Goal: Task Accomplishment & Management: Manage account settings

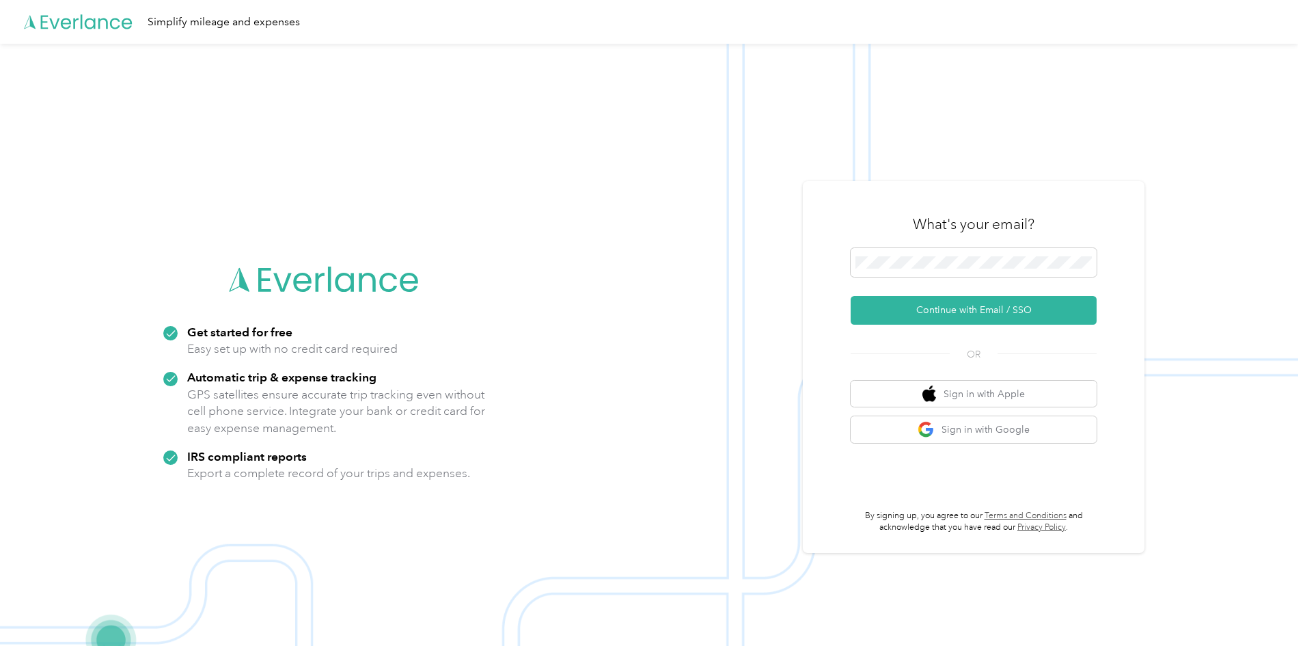
click at [971, 312] on button "Continue with Email / SSO" at bounding box center [974, 310] width 246 height 29
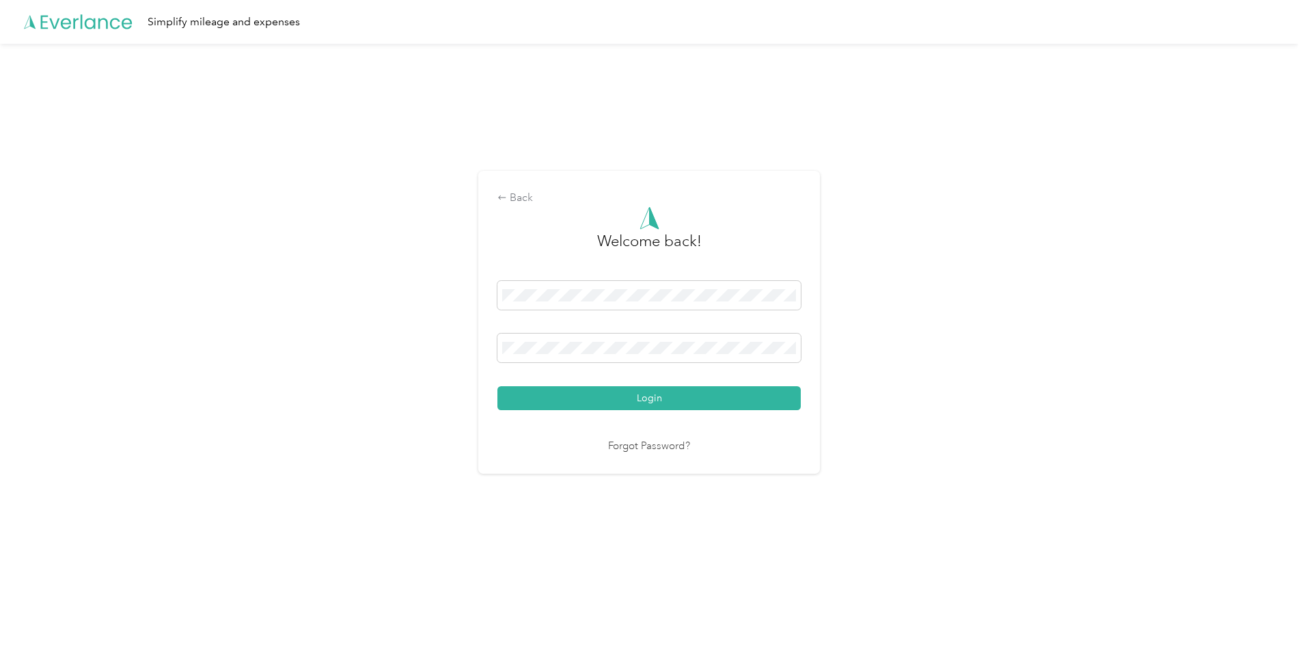
click at [610, 400] on button "Login" at bounding box center [648, 398] width 303 height 24
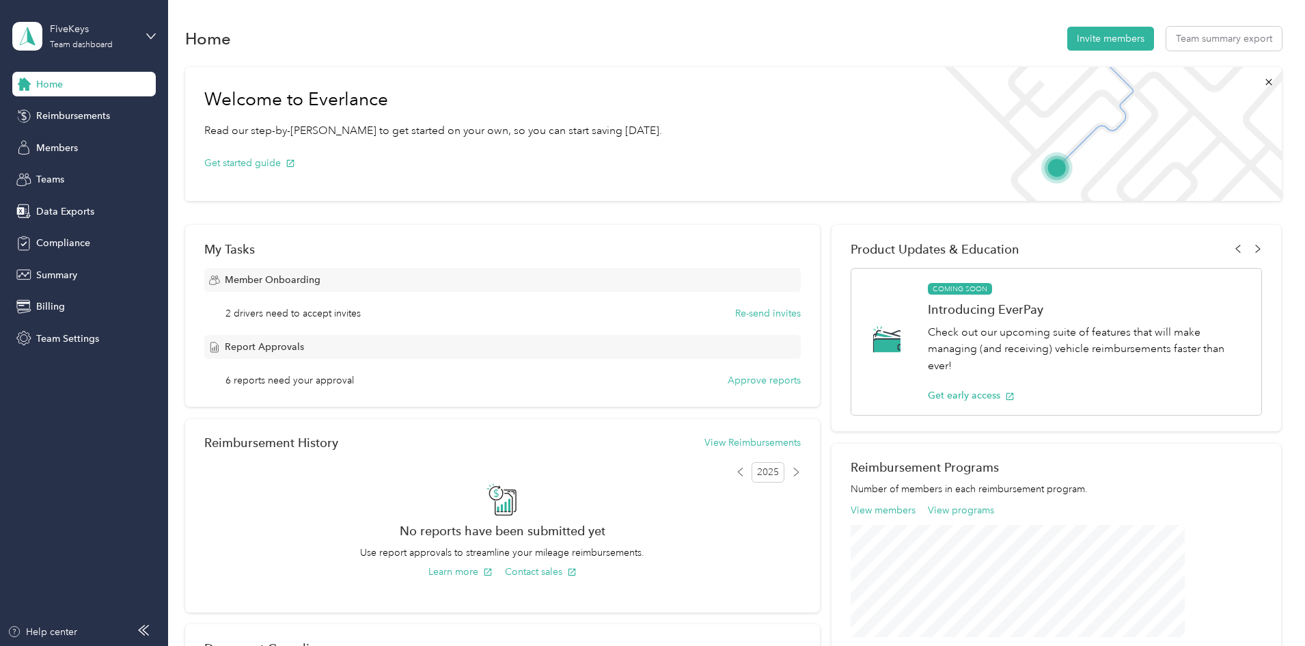
click at [59, 144] on span "Members" at bounding box center [57, 148] width 42 height 14
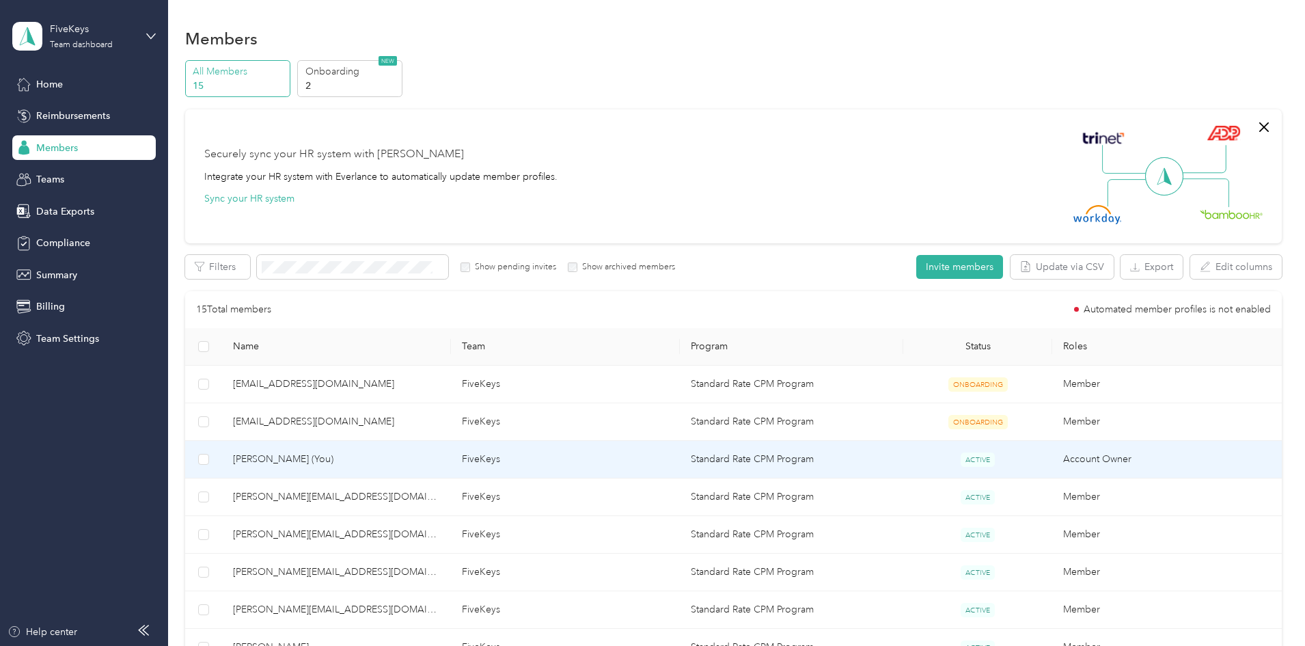
click at [366, 456] on span "[PERSON_NAME] (You)" at bounding box center [336, 459] width 207 height 15
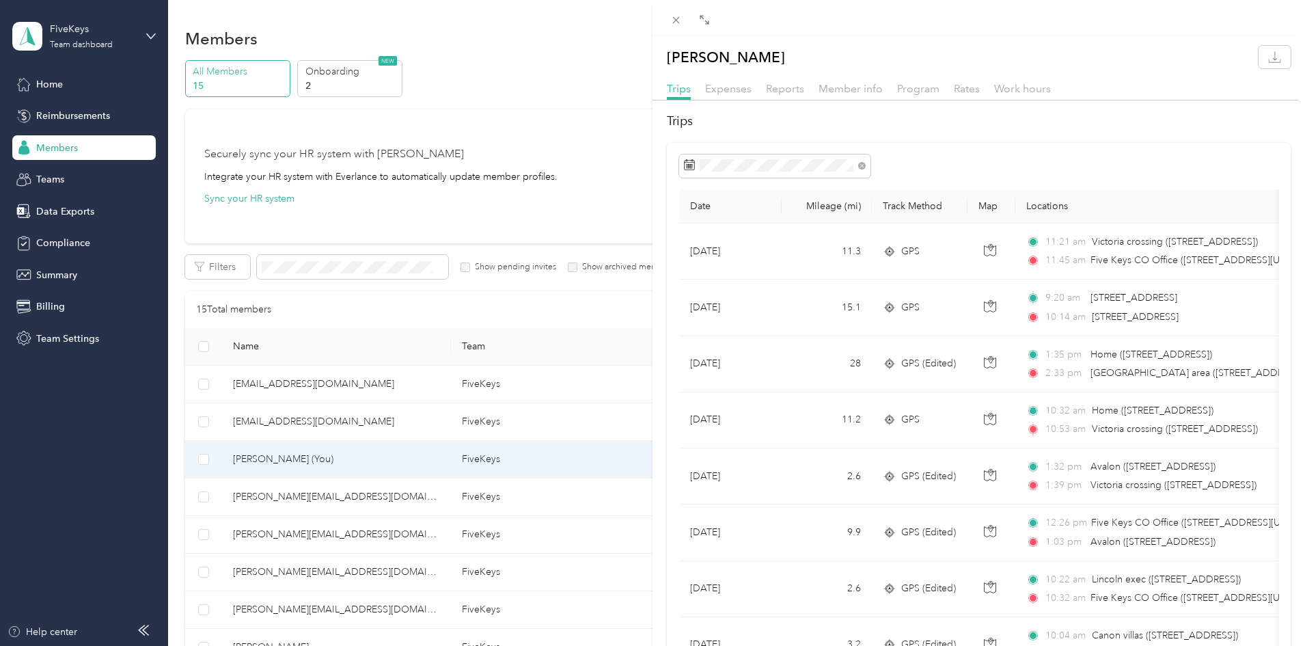
click at [689, 162] on icon at bounding box center [689, 164] width 11 height 11
click at [977, 153] on div "Date Mileage (mi) Track Method Map Locations Mileage value Purpose Aug 27, 2025…" at bounding box center [979, 578] width 624 height 871
click at [775, 90] on span "Reports" at bounding box center [785, 88] width 38 height 13
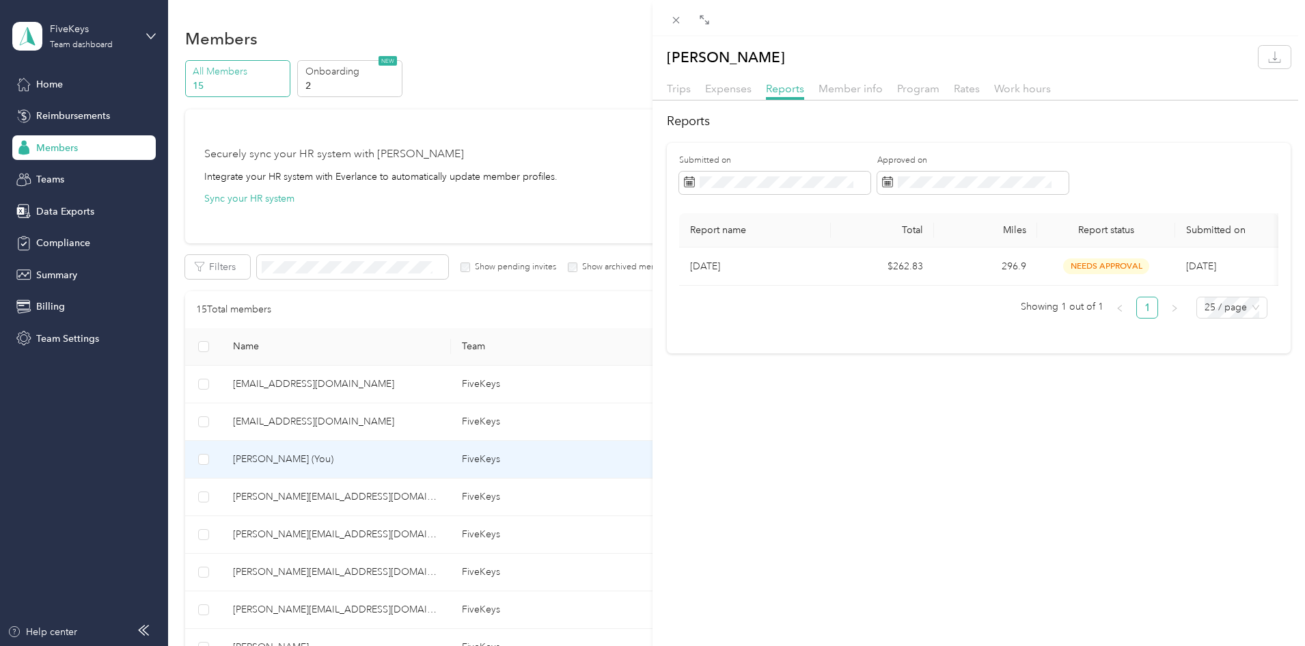
click at [674, 91] on span "Trips" at bounding box center [679, 88] width 24 height 13
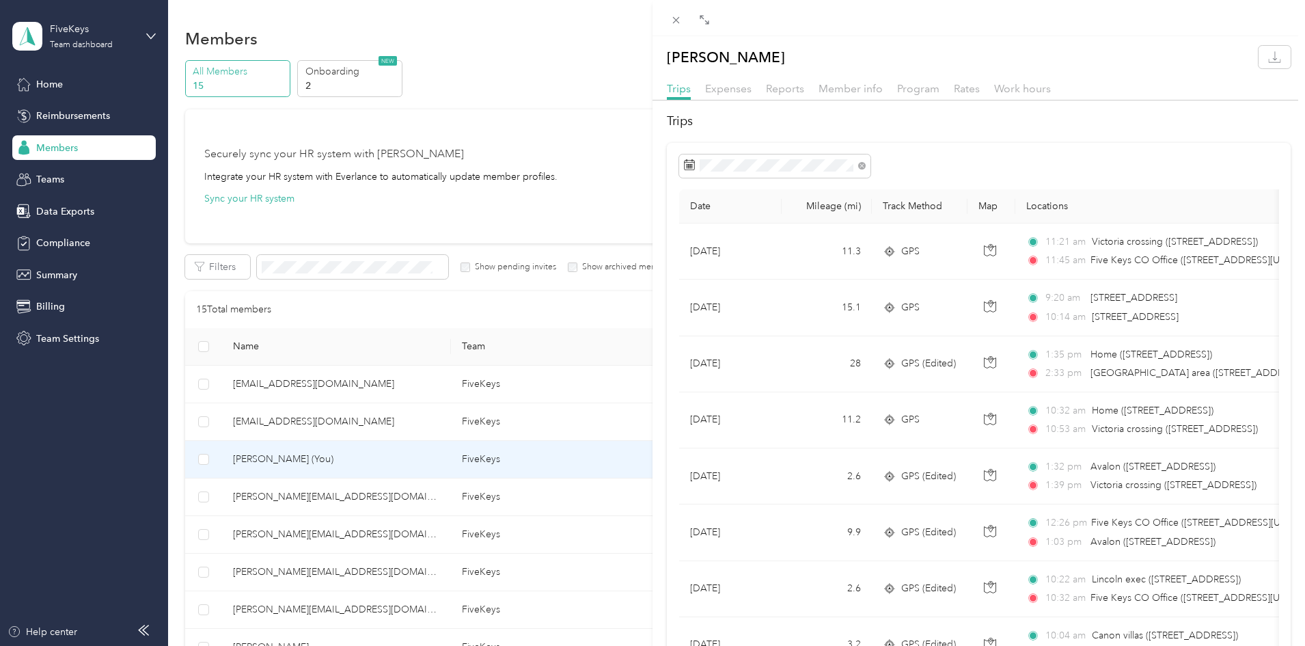
click at [1015, 135] on div "Trips Date Mileage (mi) Track Method Map Locations Mileage value Purpose Aug 27…" at bounding box center [978, 563] width 652 height 902
click at [1268, 56] on icon "button" at bounding box center [1274, 57] width 13 height 13
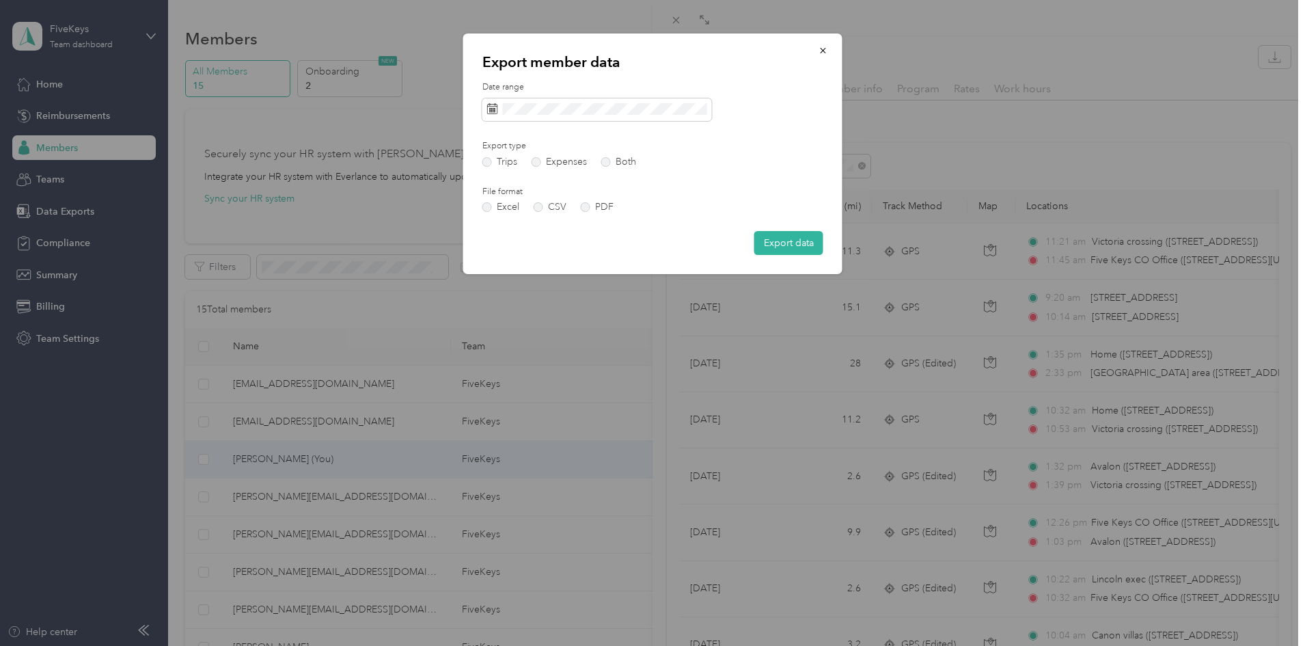
click at [587, 206] on label "PDF" at bounding box center [597, 207] width 33 height 10
click at [782, 243] on button "Export data" at bounding box center [788, 243] width 69 height 24
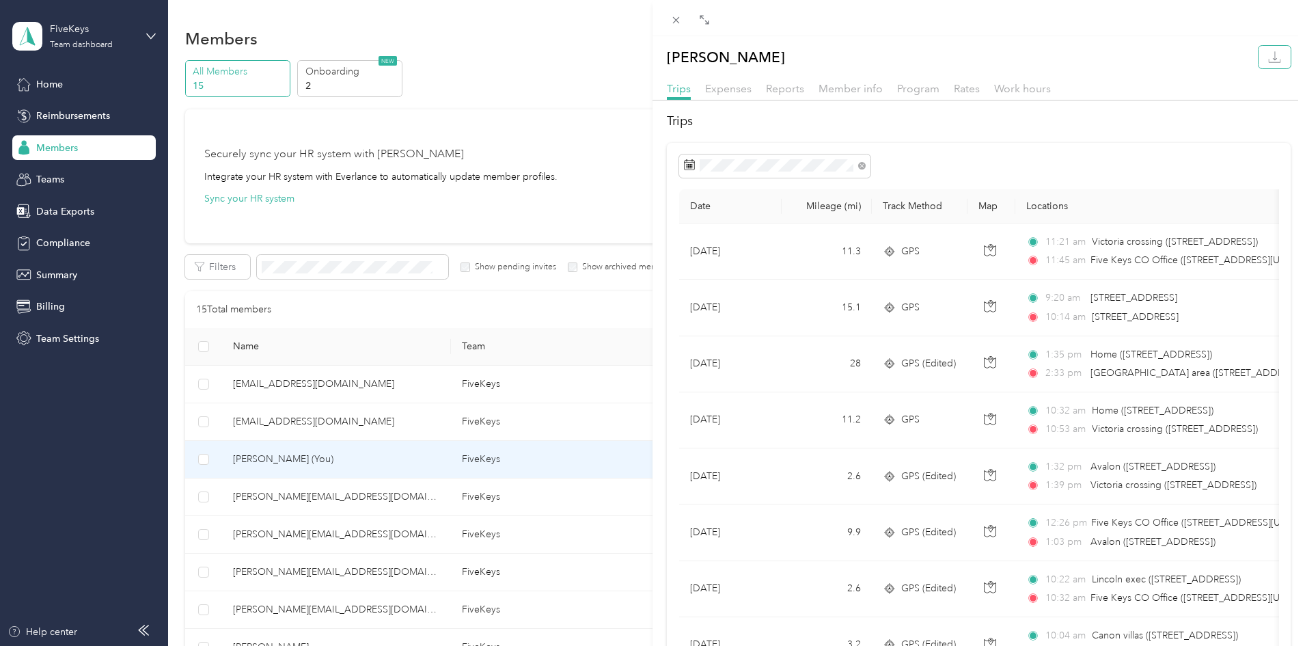
click at [1268, 57] on icon "button" at bounding box center [1274, 57] width 13 height 13
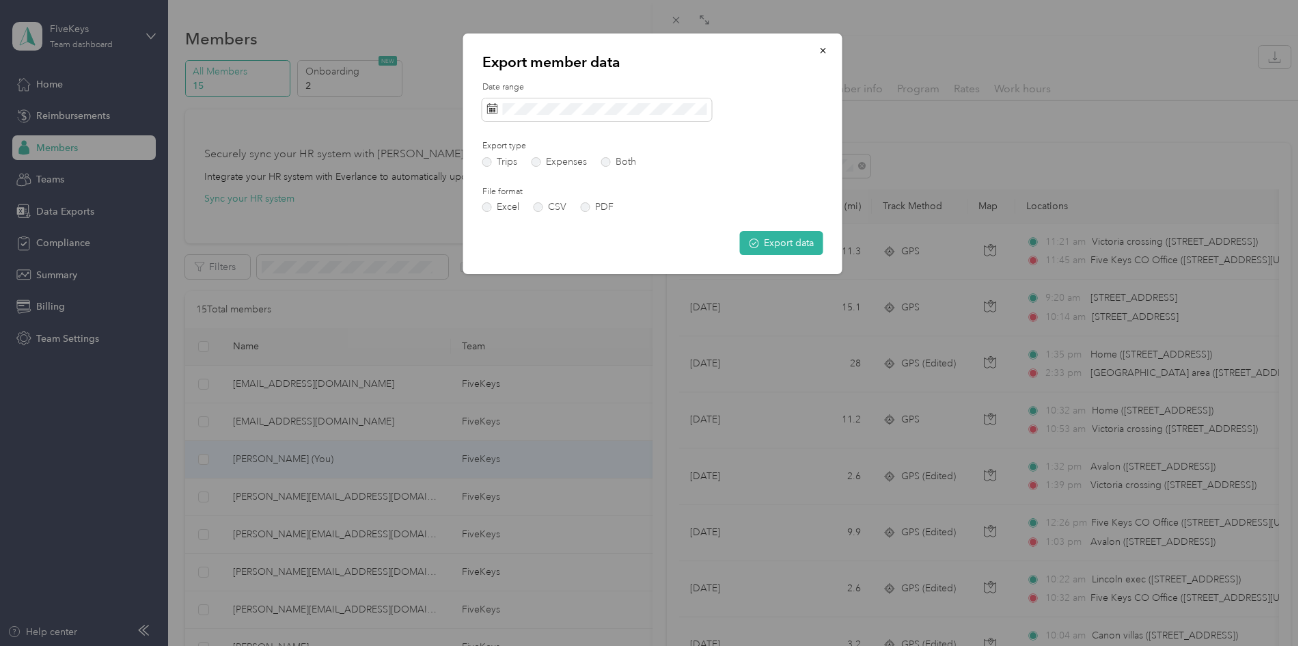
click at [821, 49] on icon "button" at bounding box center [822, 50] width 5 height 5
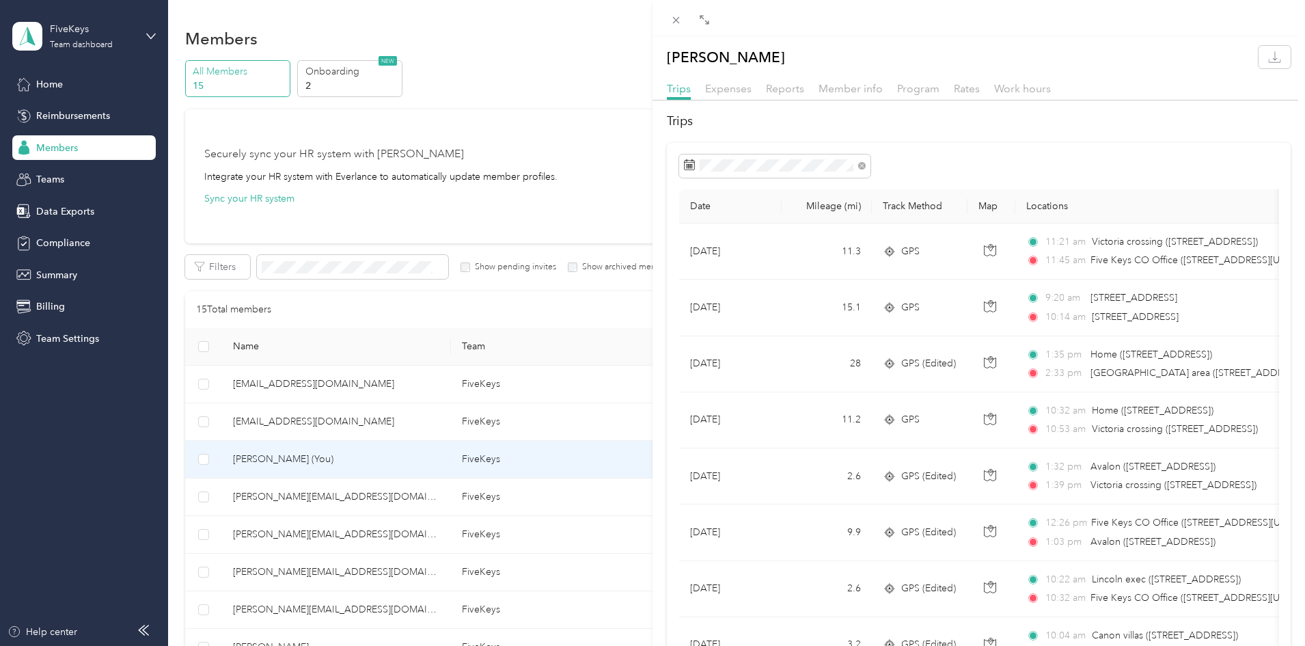
click at [215, 518] on div "Amanda Stegarescu Trips Expenses Reports Member info Program Rates Work hours T…" at bounding box center [652, 323] width 1305 height 646
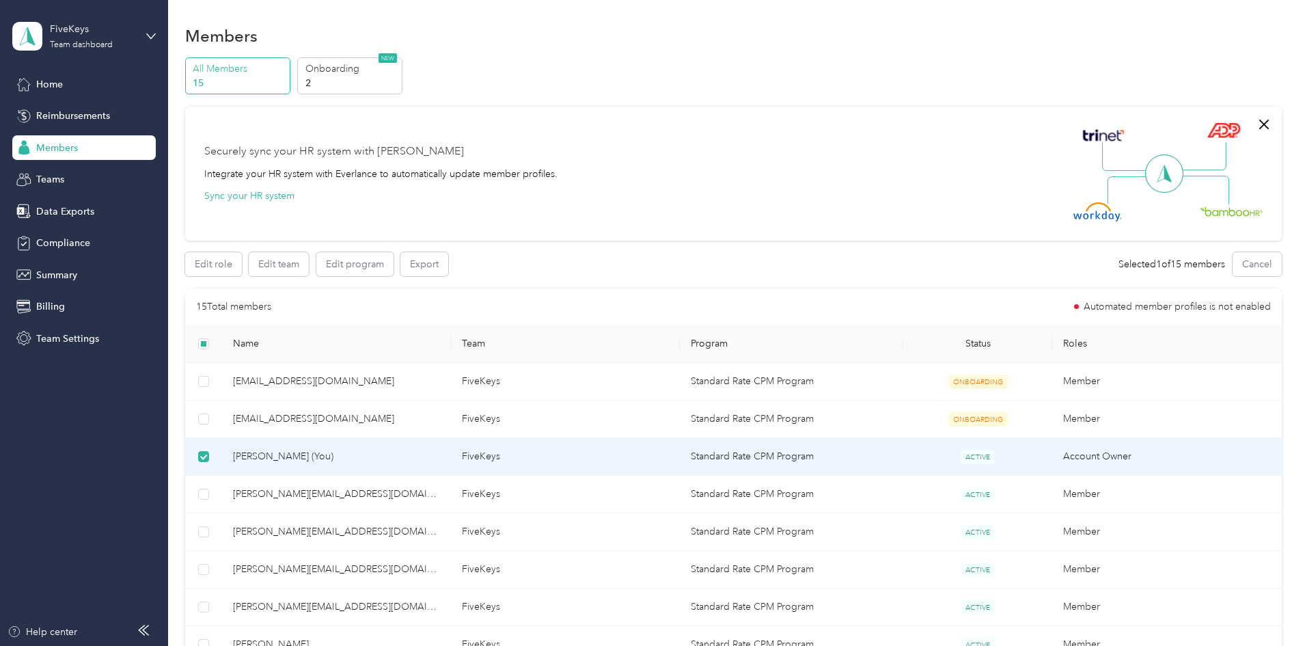
scroll to position [2, 0]
click at [36, 79] on div "Home" at bounding box center [83, 84] width 143 height 25
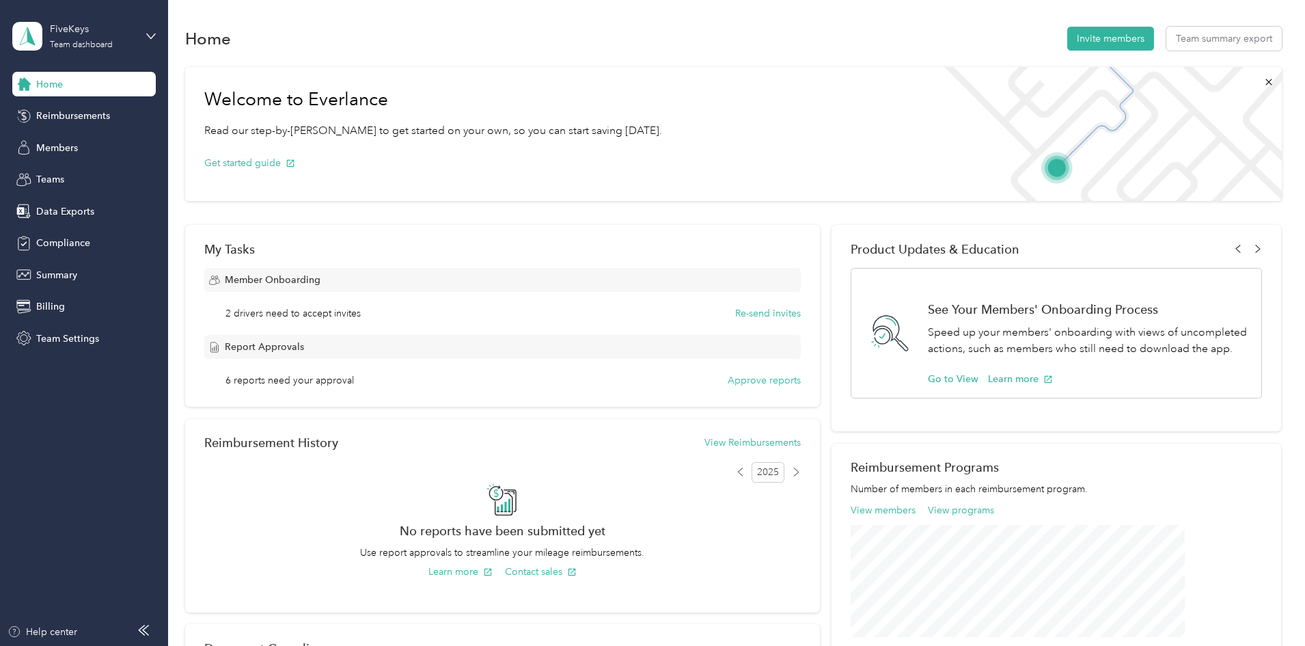
click at [62, 111] on span "Reimbursements" at bounding box center [73, 116] width 74 height 14
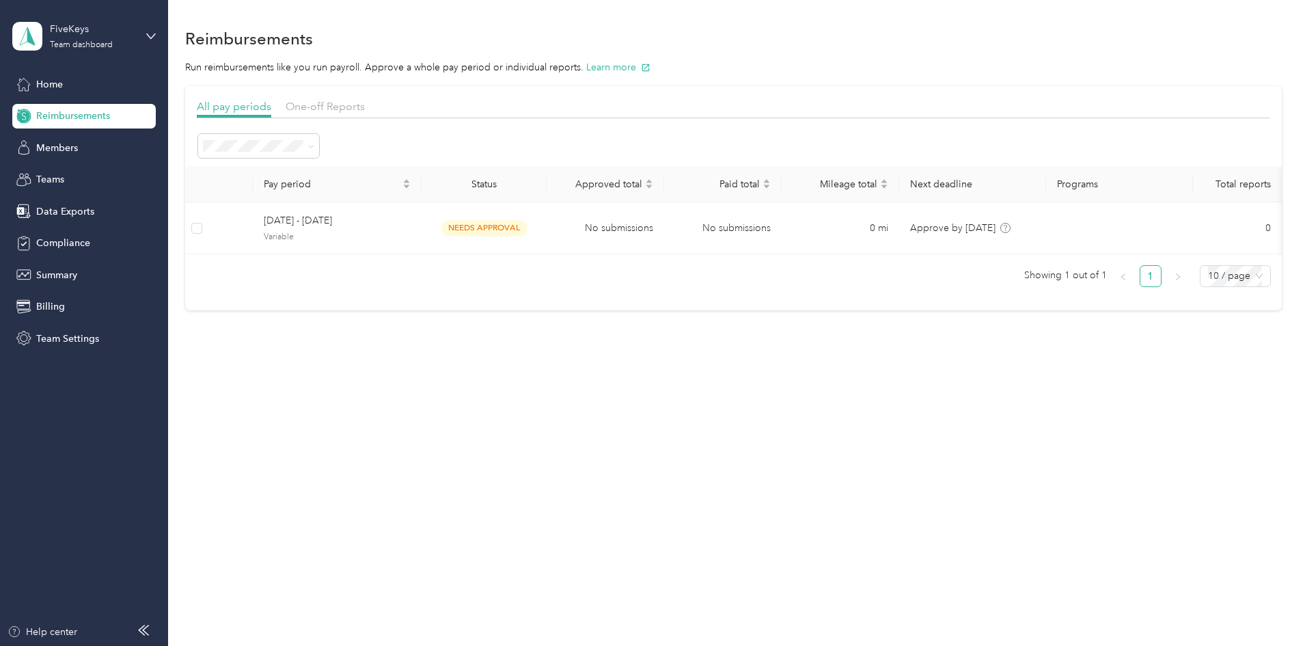
click at [314, 146] on icon at bounding box center [311, 146] width 6 height 6
click at [551, 133] on div at bounding box center [733, 146] width 1073 height 27
click at [74, 144] on span "Members" at bounding box center [57, 148] width 42 height 14
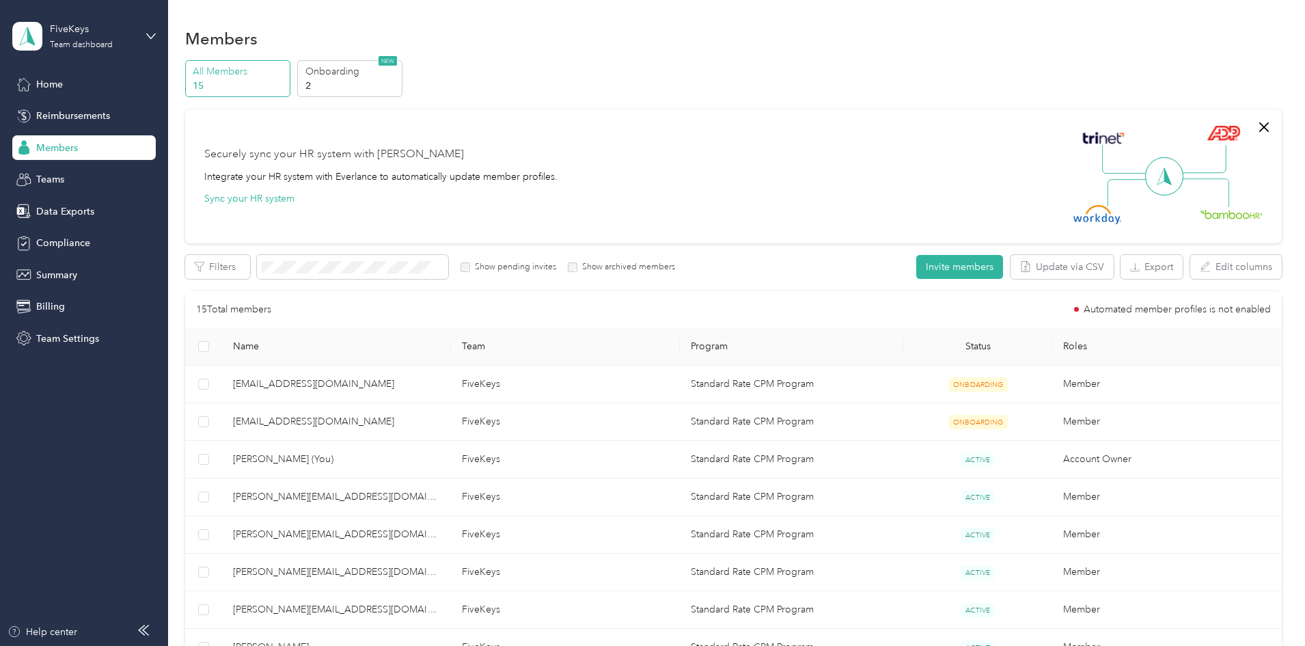
click at [59, 182] on span "Teams" at bounding box center [50, 179] width 28 height 14
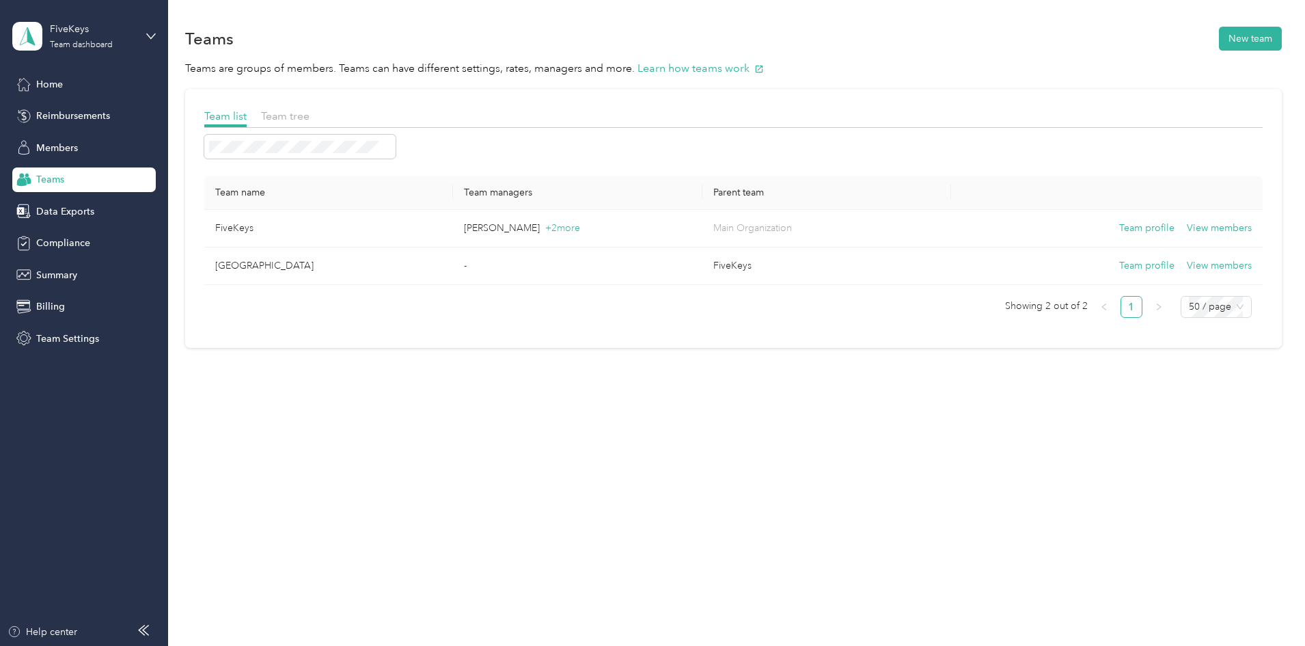
click at [69, 215] on span "Data Exports" at bounding box center [65, 211] width 58 height 14
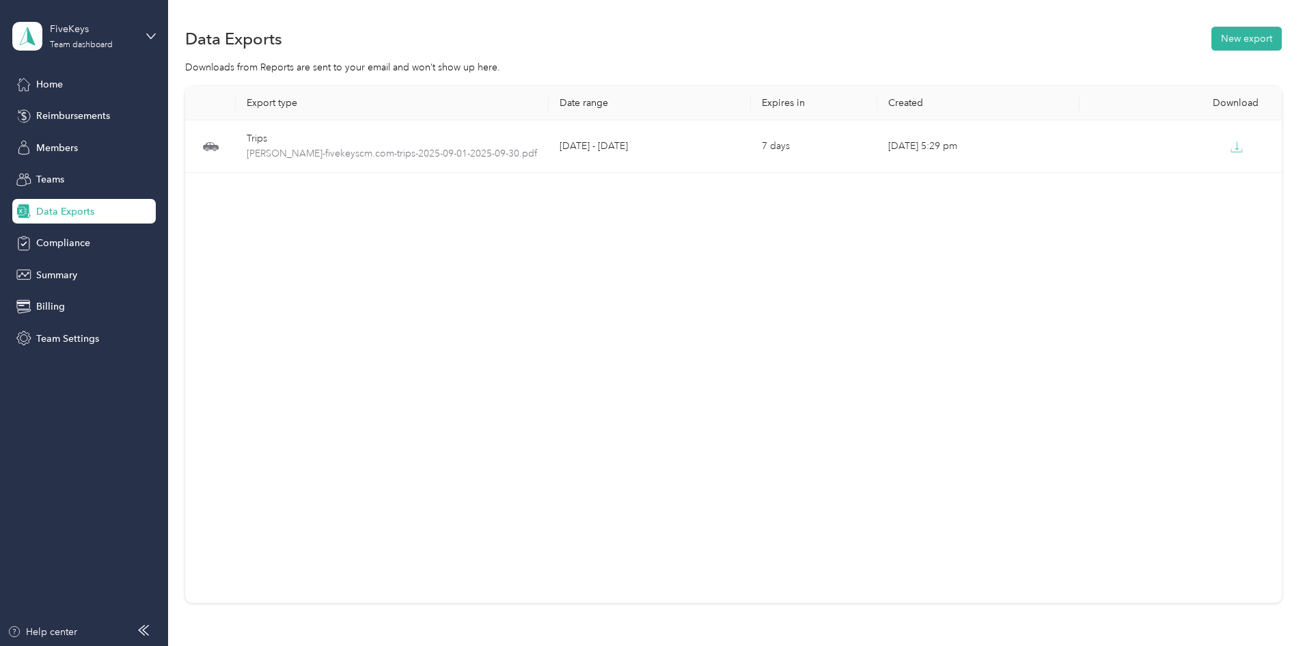
click at [61, 274] on span "Summary" at bounding box center [56, 275] width 41 height 14
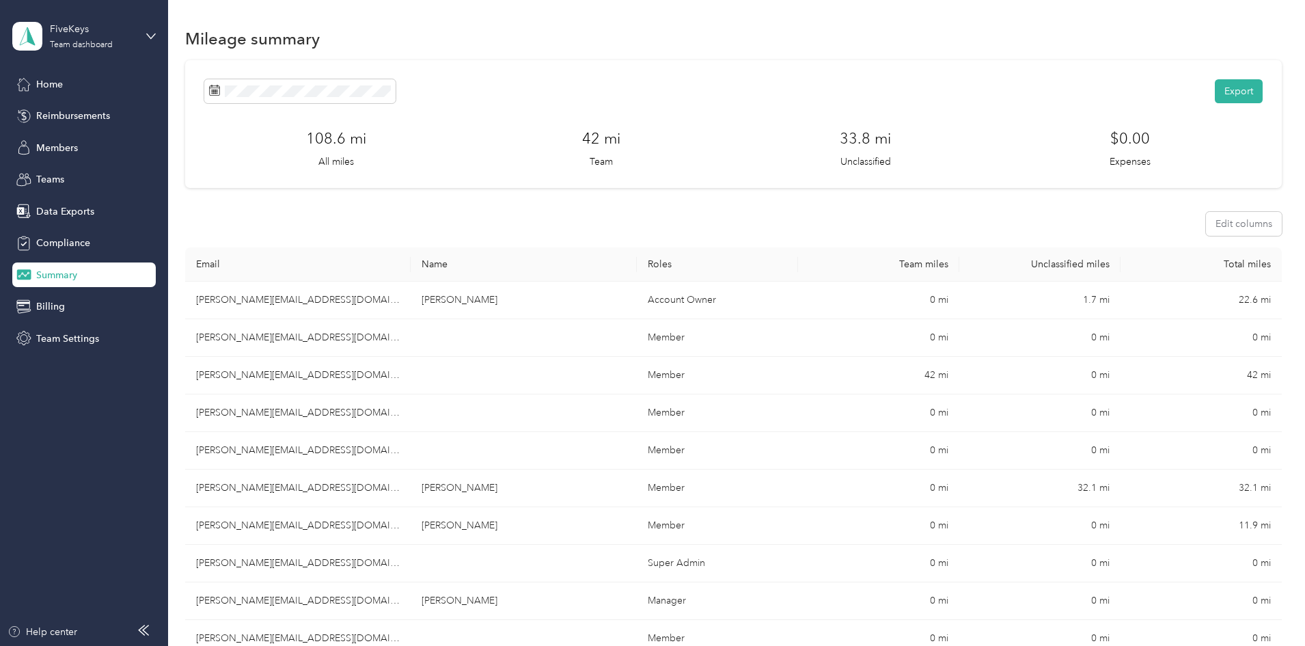
click at [298, 91] on span at bounding box center [299, 91] width 191 height 24
click at [216, 90] on rect at bounding box center [215, 90] width 1 height 1
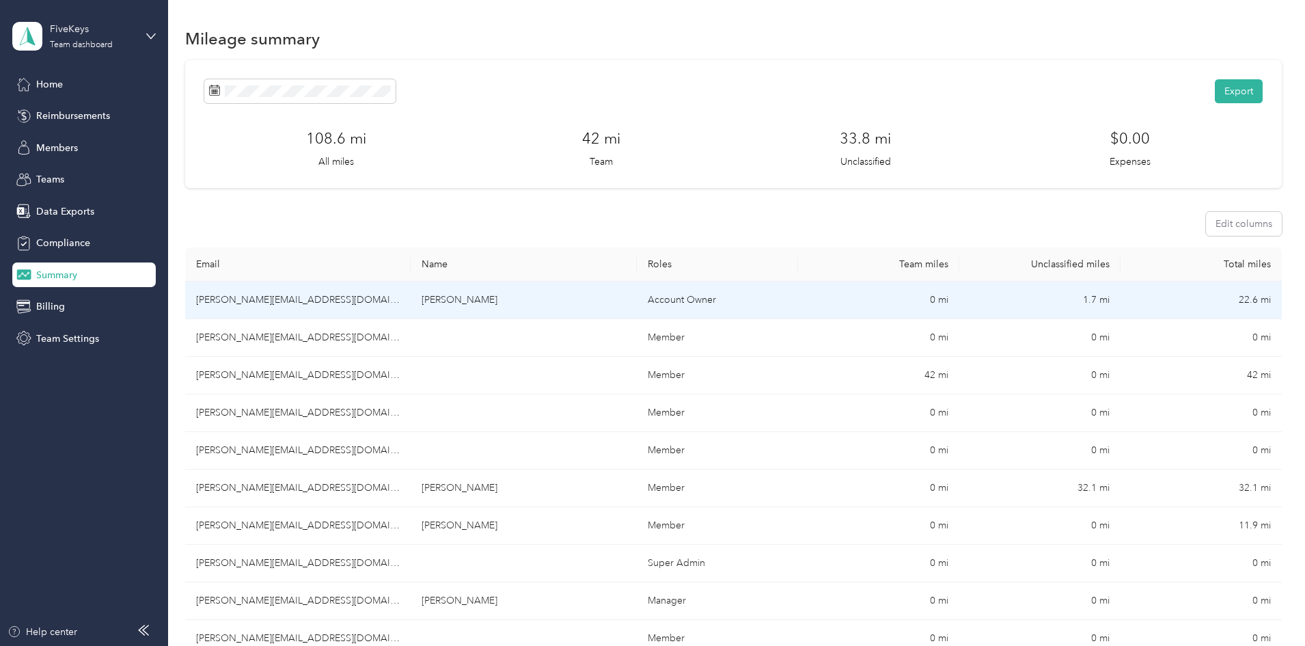
click at [310, 302] on td "amanda@fivekeyscm.com" at bounding box center [297, 300] width 225 height 38
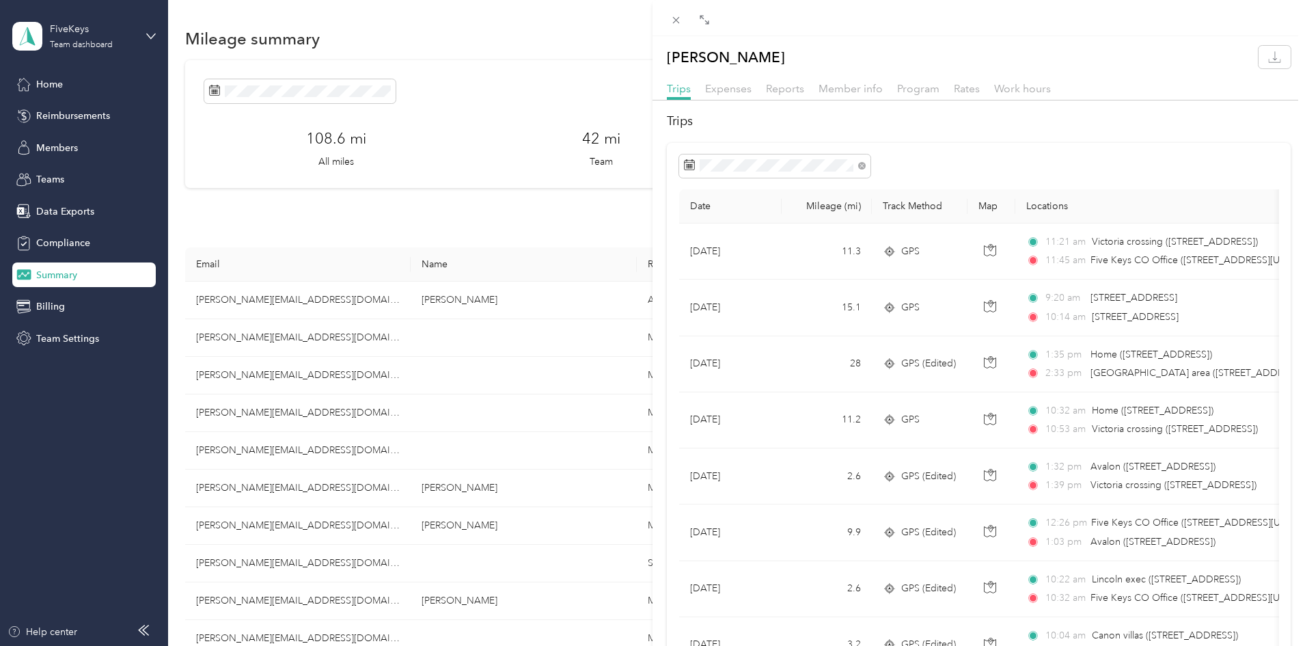
click at [695, 165] on span at bounding box center [774, 165] width 191 height 23
click at [981, 125] on h2 "Trips" at bounding box center [979, 121] width 624 height 18
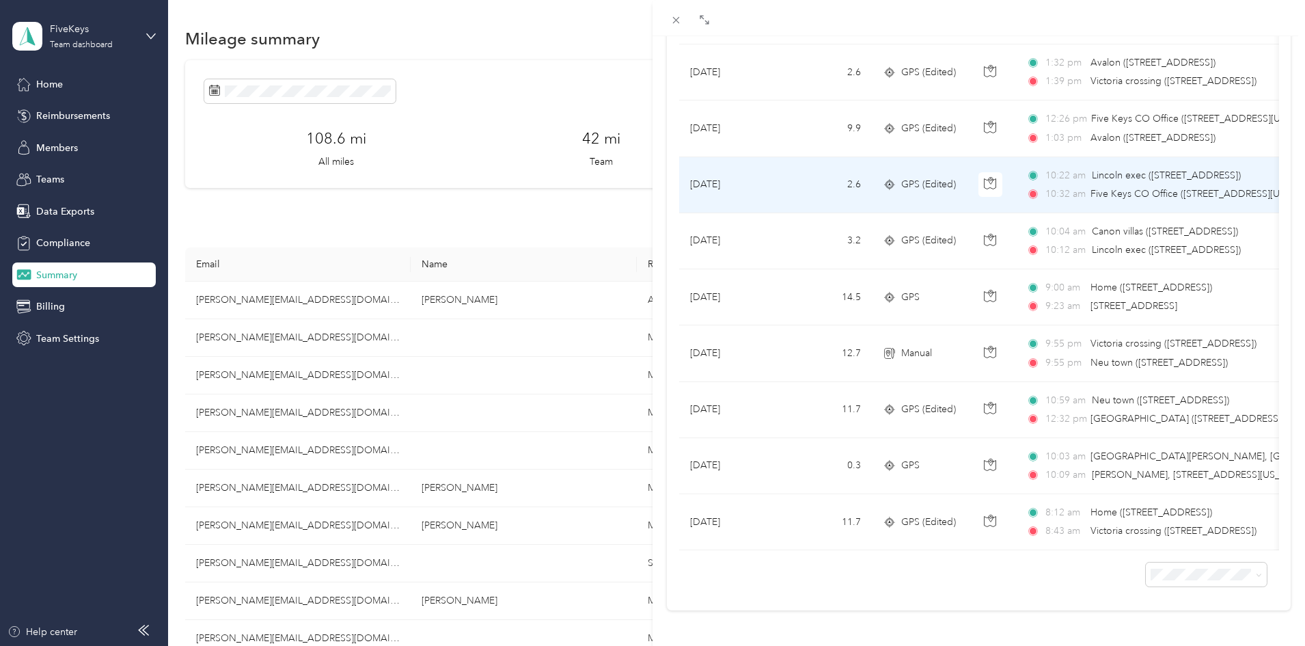
scroll to position [424, 0]
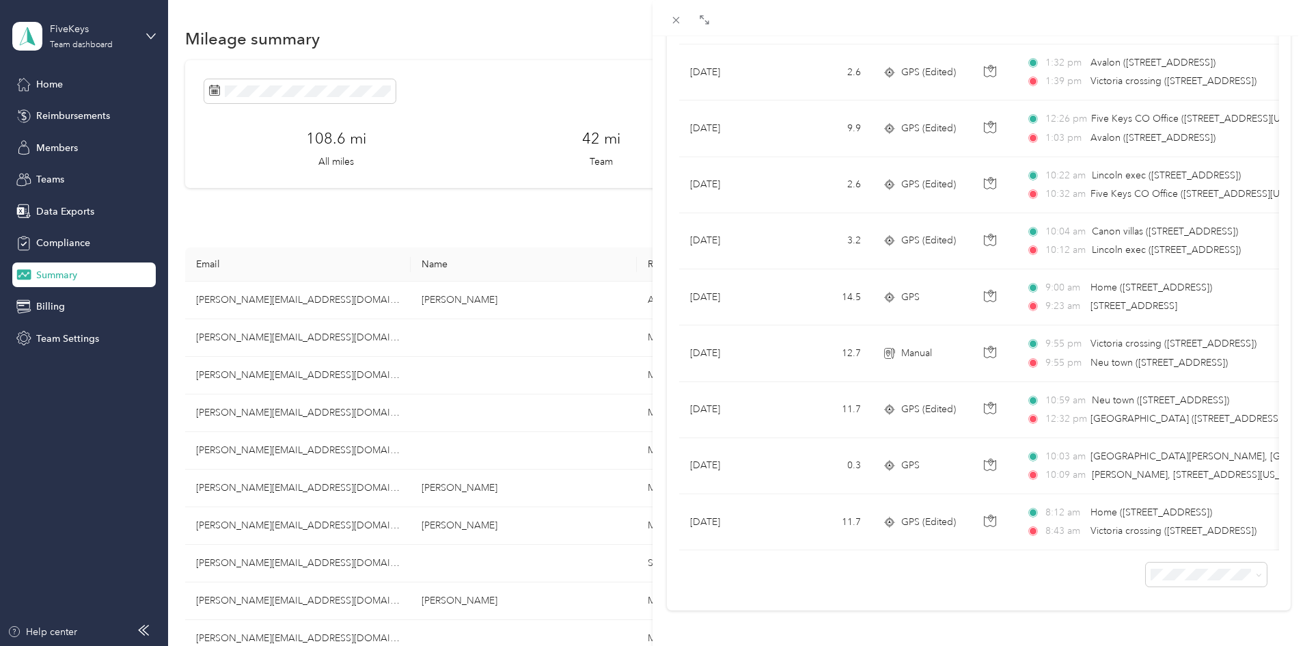
click at [1256, 572] on icon at bounding box center [1259, 575] width 6 height 6
click at [1176, 532] on div "100 per load" at bounding box center [1196, 539] width 102 height 14
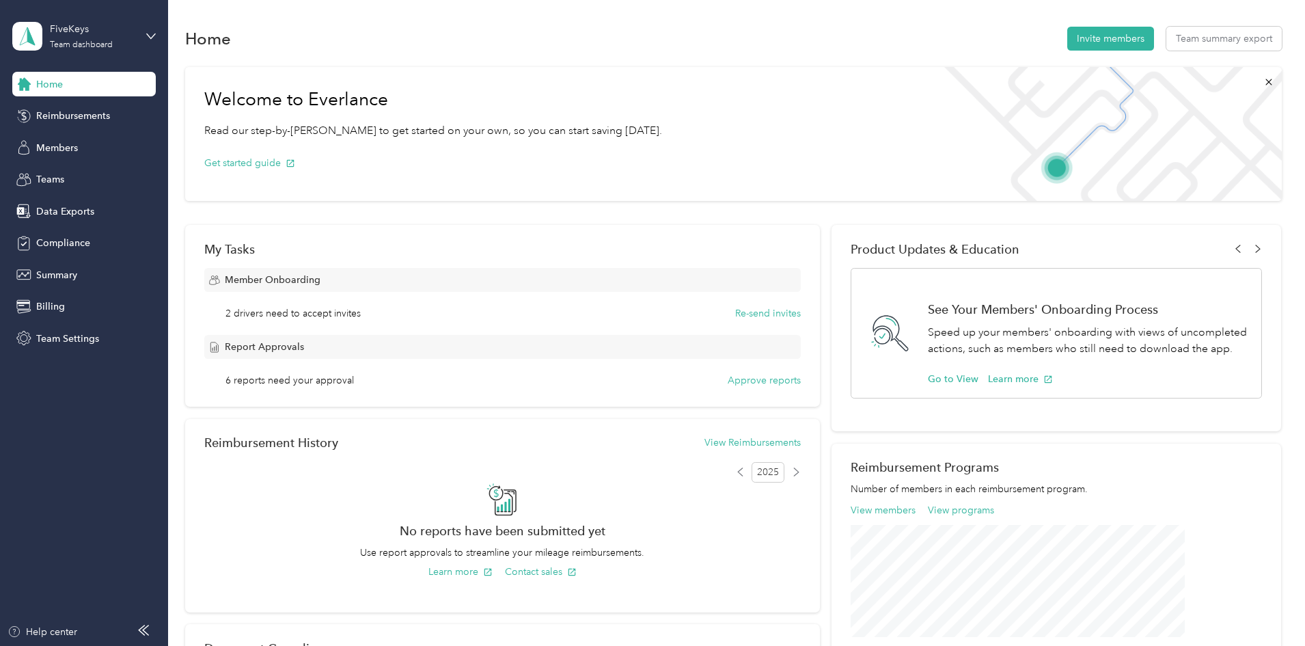
click at [57, 115] on span "Reimbursements" at bounding box center [73, 116] width 74 height 14
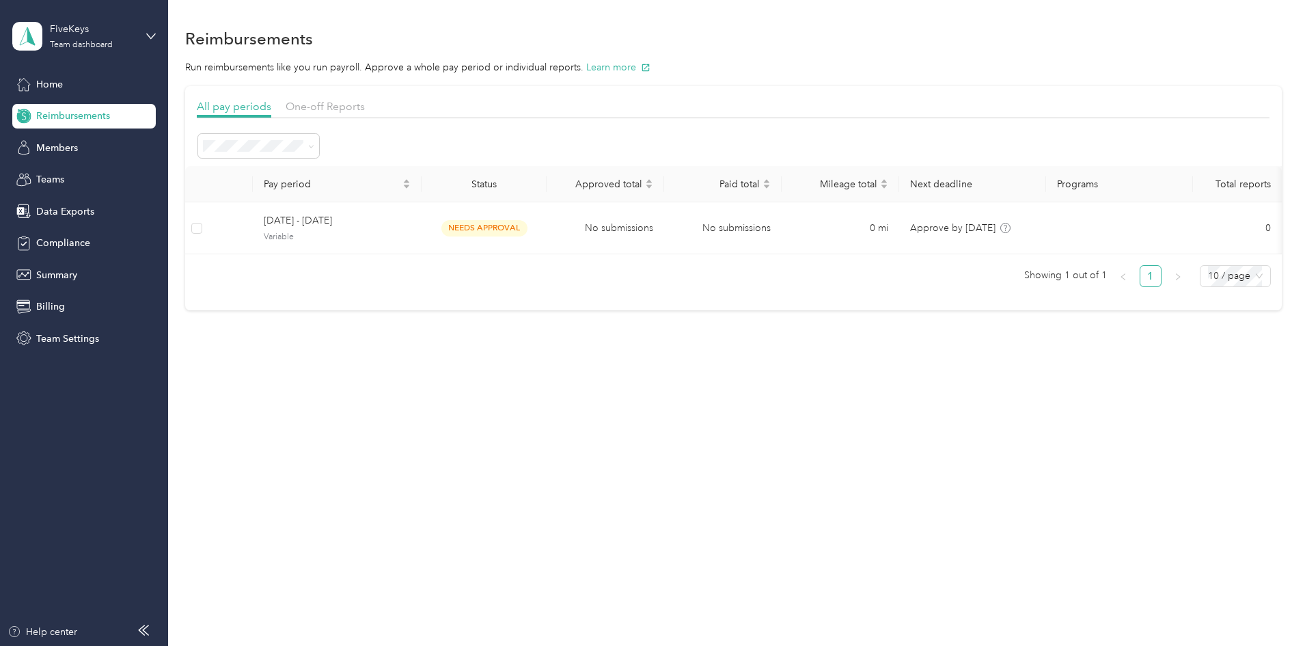
click at [314, 148] on icon at bounding box center [311, 146] width 6 height 6
click at [650, 68] on button "Learn more" at bounding box center [618, 67] width 64 height 14
click at [67, 249] on span "Compliance" at bounding box center [63, 243] width 54 height 14
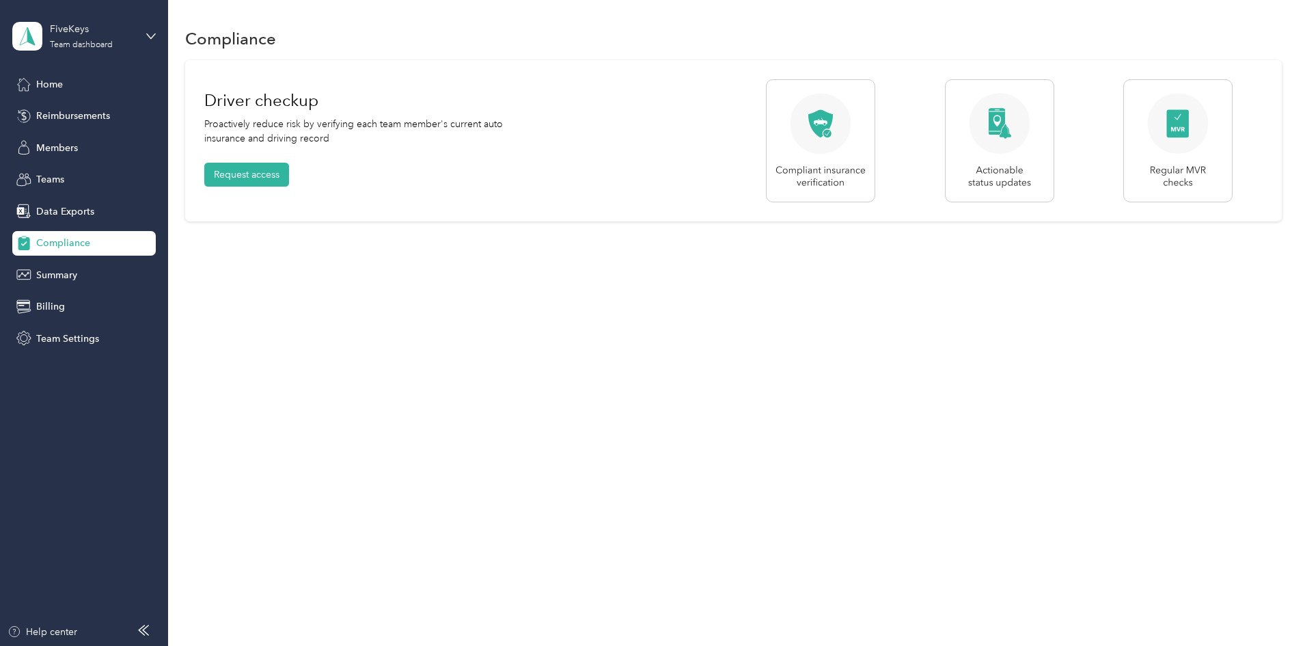
click at [49, 210] on span "Data Exports" at bounding box center [65, 211] width 58 height 14
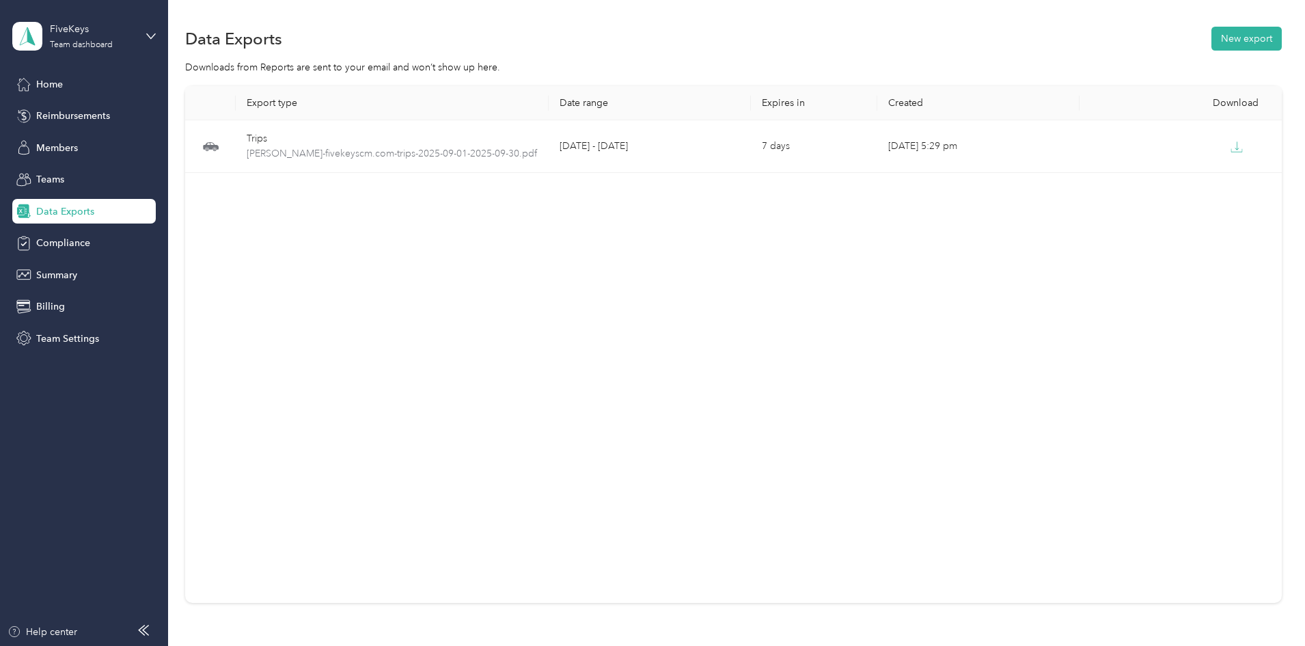
click at [54, 143] on span "Members" at bounding box center [57, 148] width 42 height 14
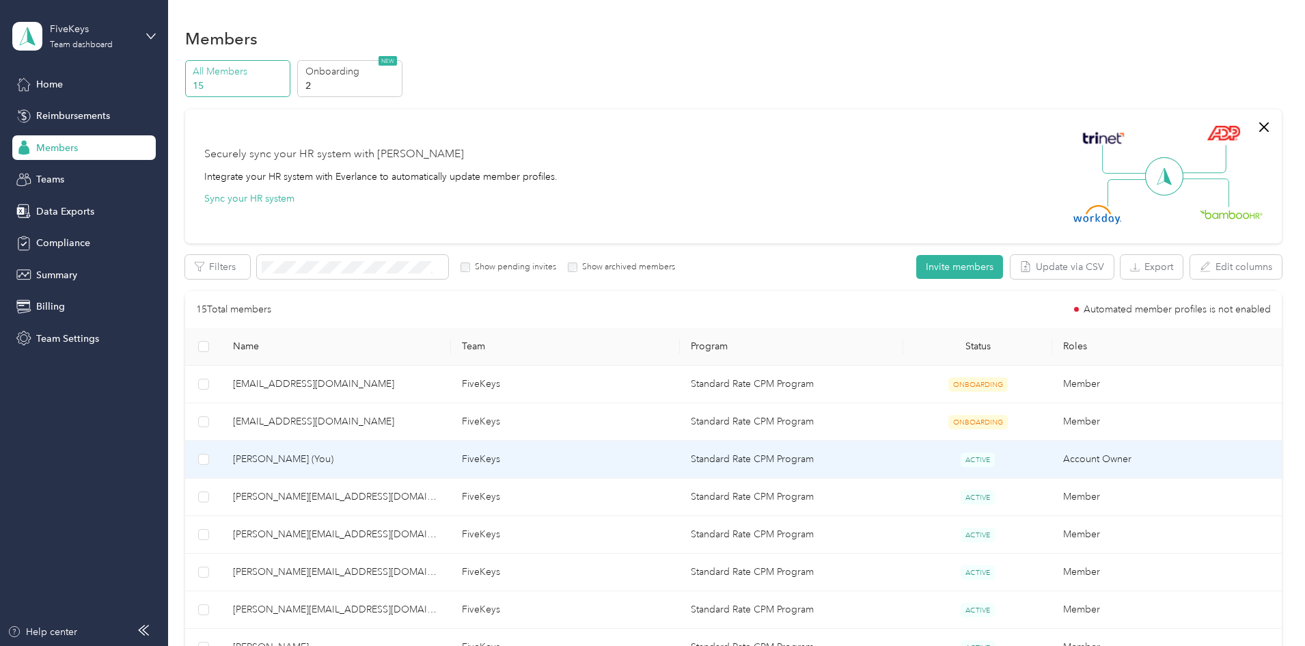
click at [339, 455] on span "[PERSON_NAME] (You)" at bounding box center [336, 459] width 207 height 15
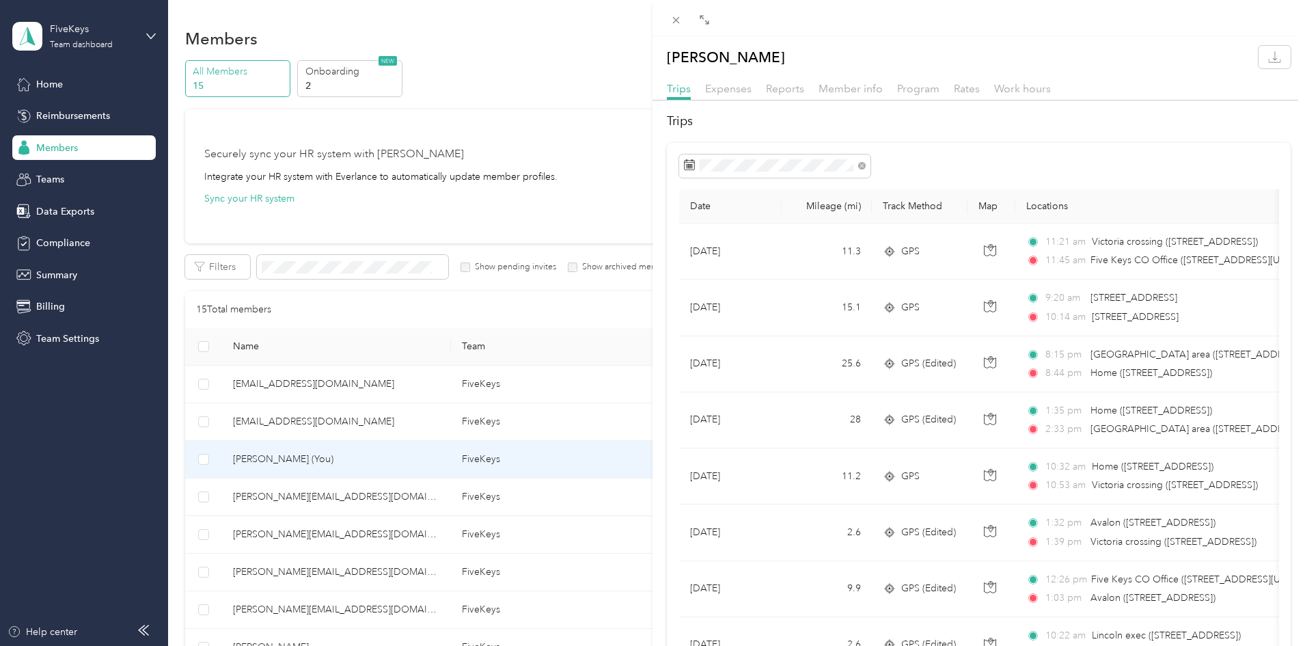
click at [994, 141] on div "Trips Date Mileage (mi) Track Method Map Locations Mileage value Purpose [DATE]…" at bounding box center [978, 591] width 652 height 958
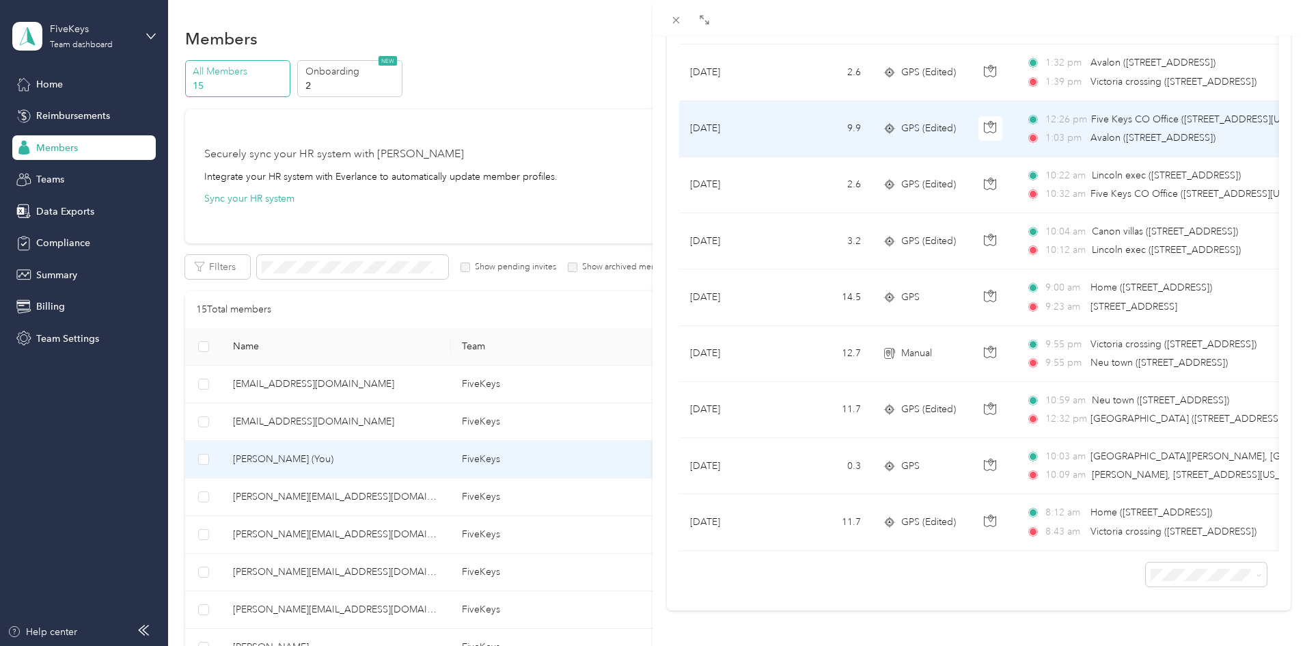
scroll to position [480, 0]
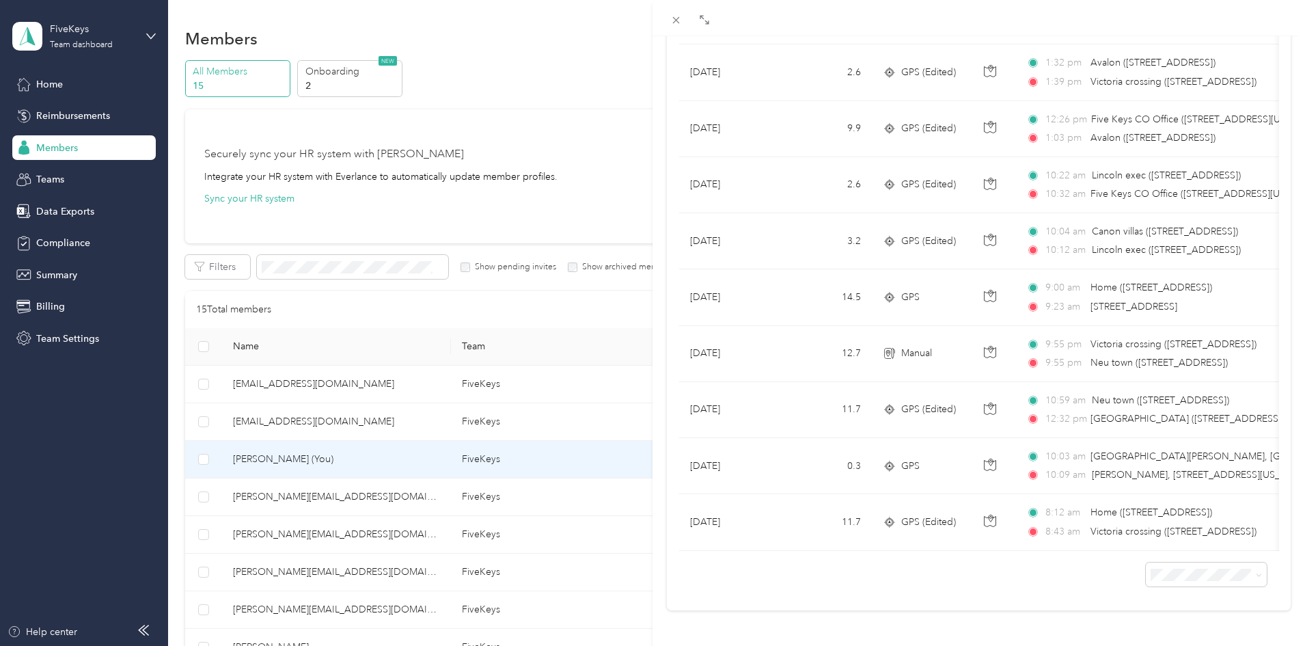
click at [1256, 572] on icon at bounding box center [1259, 575] width 6 height 6
click at [1174, 534] on span "100 per load" at bounding box center [1173, 539] width 56 height 12
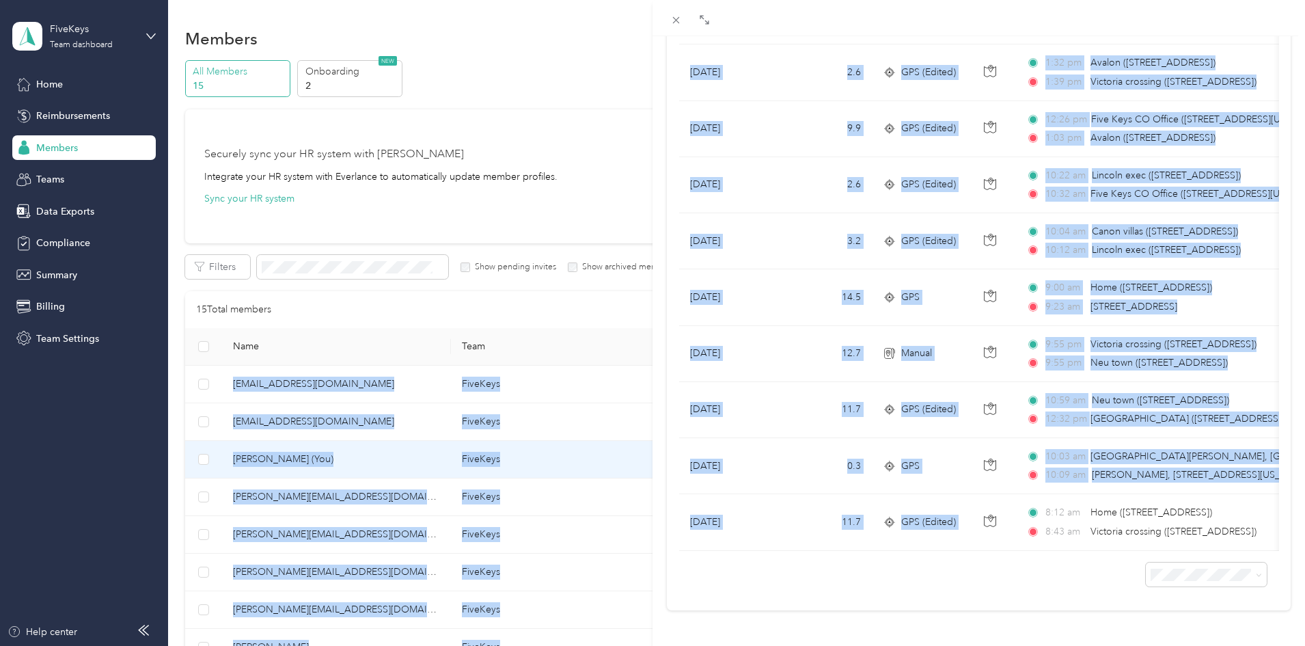
scroll to position [0, 348]
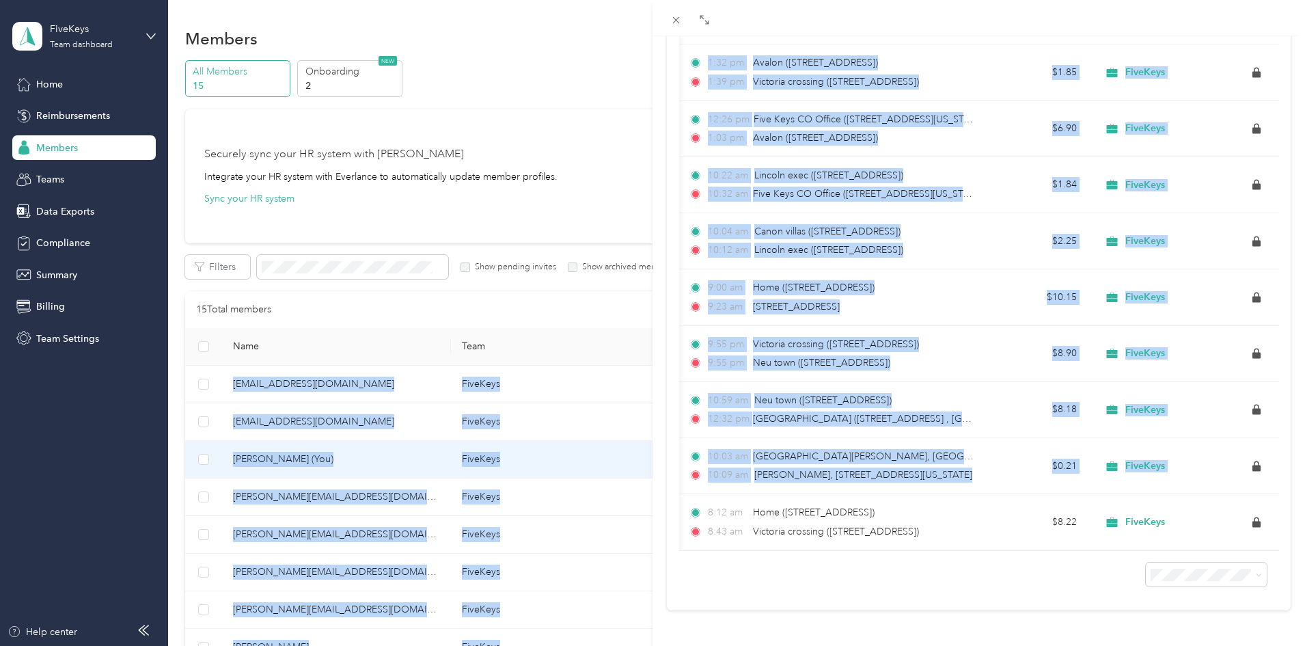
drag, startPoint x: 1006, startPoint y: 528, endPoint x: 1311, endPoint y: 566, distance: 307.8
click at [1298, 566] on html "FiveKeys Team dashboard Home Reimbursements Members Teams Data Exports Complian…" at bounding box center [649, 323] width 1298 height 646
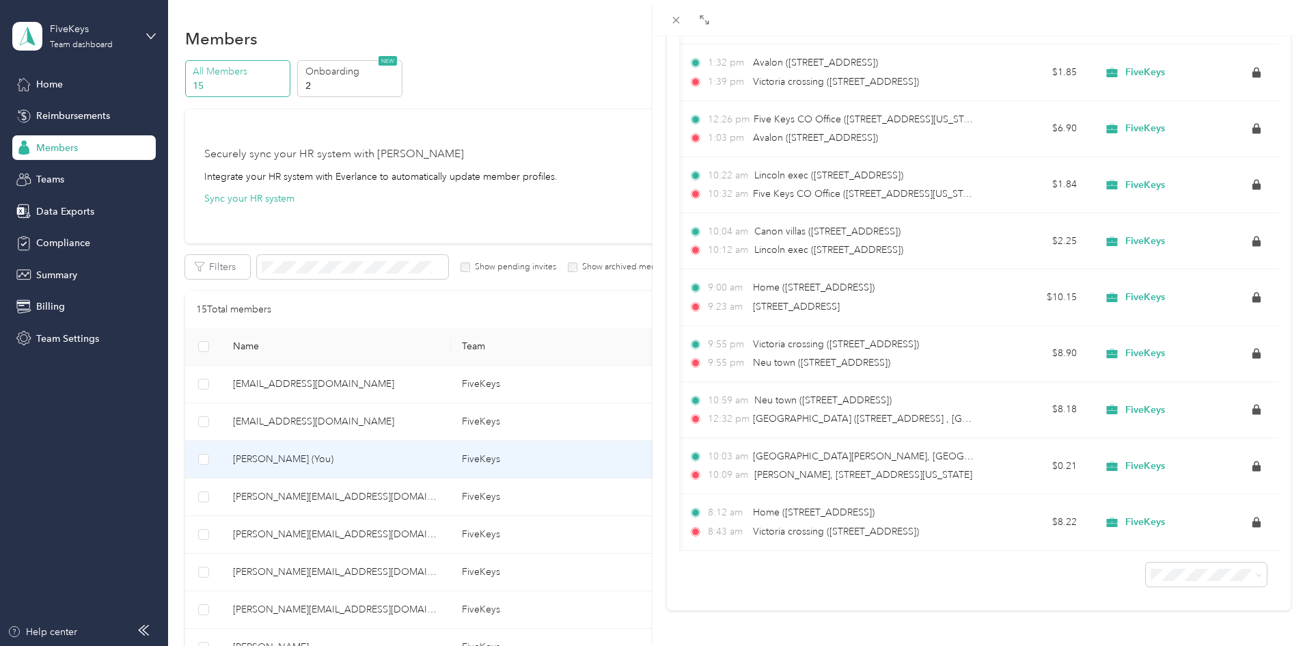
click at [1063, 553] on div at bounding box center [979, 569] width 600 height 36
